Goal: Task Accomplishment & Management: Use online tool/utility

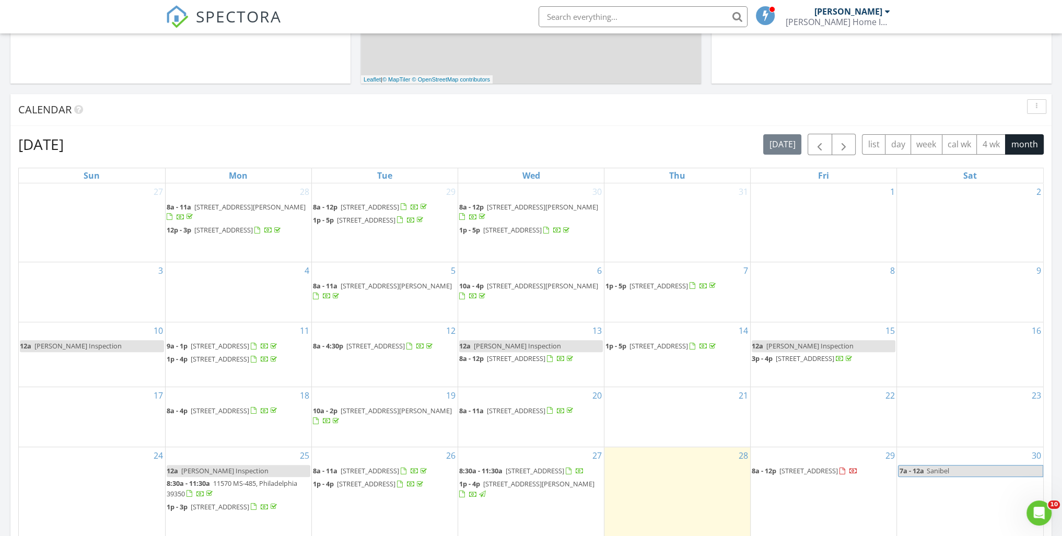
scroll to position [470, 0]
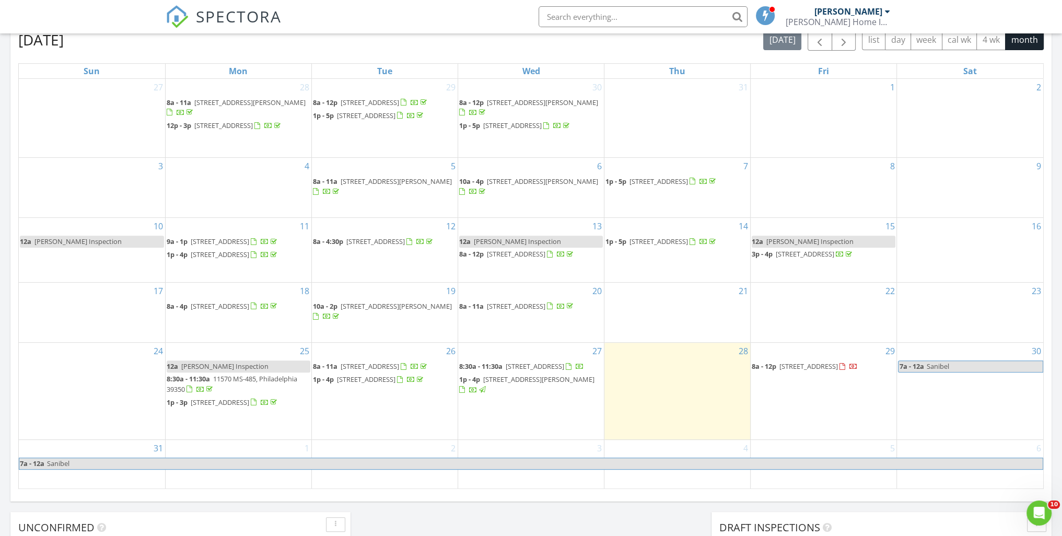
click at [564, 384] on span "5864 James Jay Rd, Meridian 39301" at bounding box center [538, 378] width 111 height 9
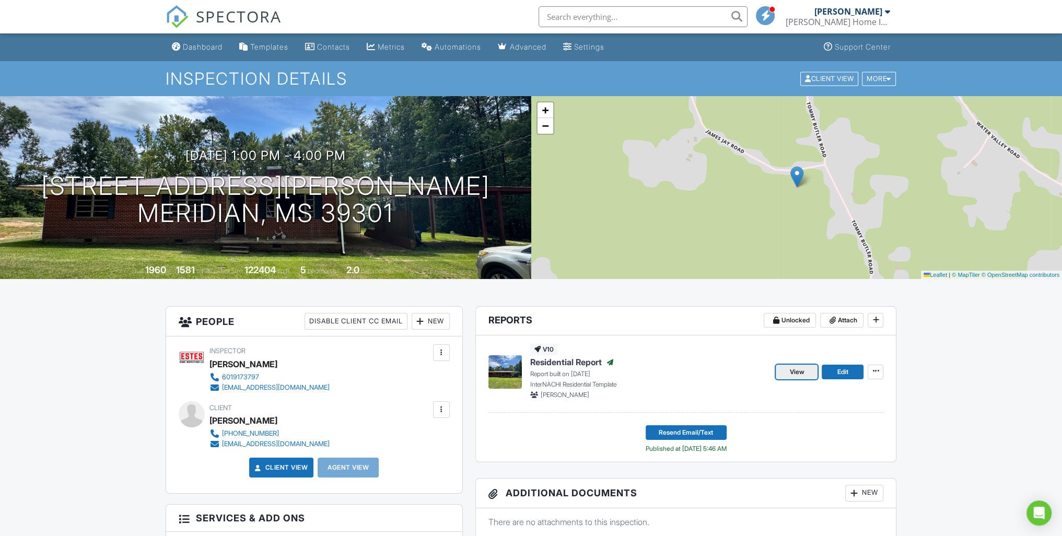
click at [799, 371] on span "View" at bounding box center [796, 372] width 15 height 10
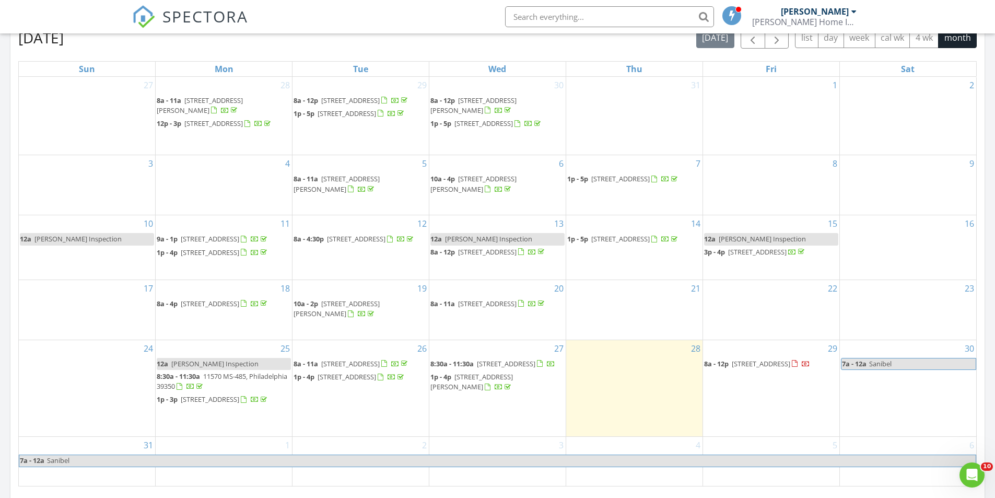
scroll to position [522, 0]
